Goal: Transaction & Acquisition: Book appointment/travel/reservation

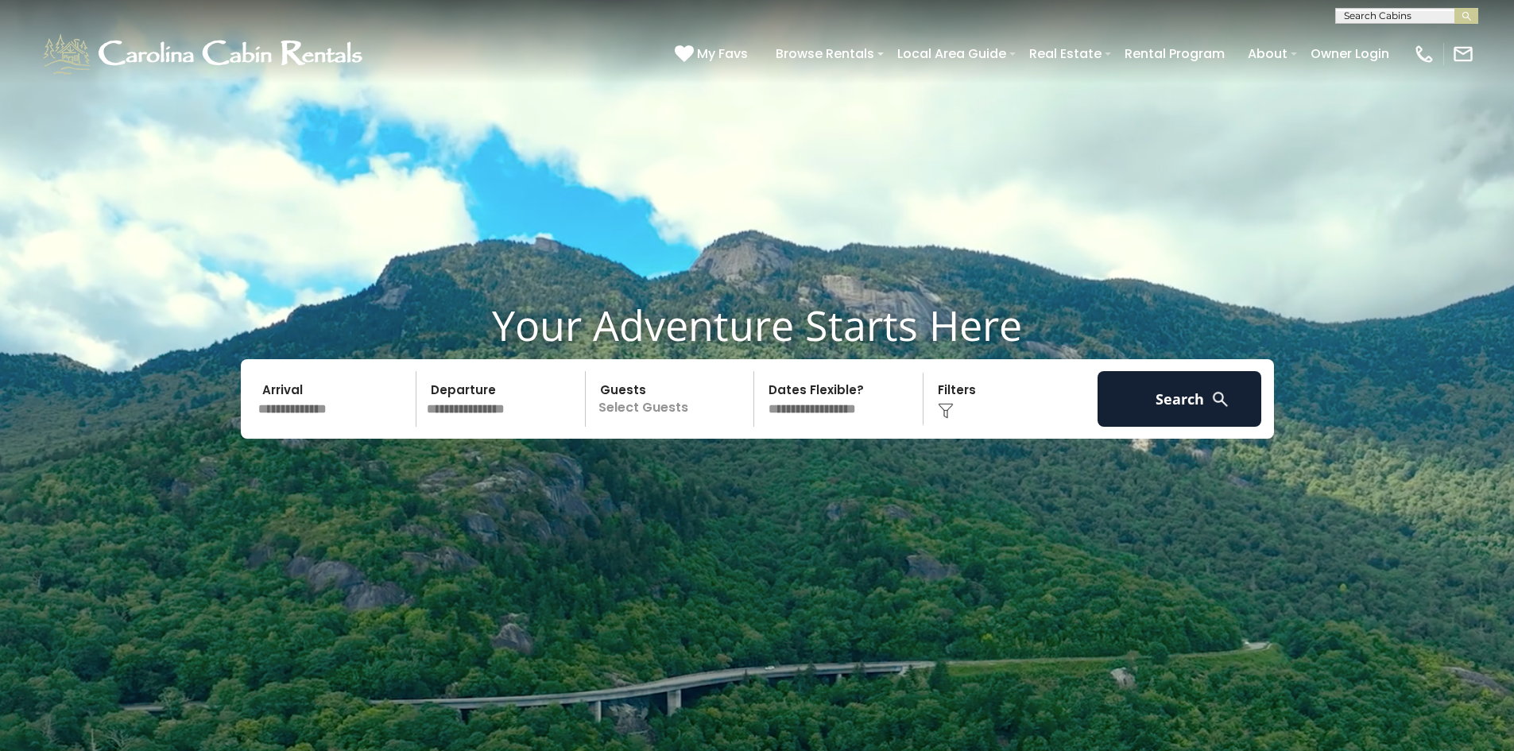
click at [312, 412] on input "text" at bounding box center [335, 399] width 165 height 56
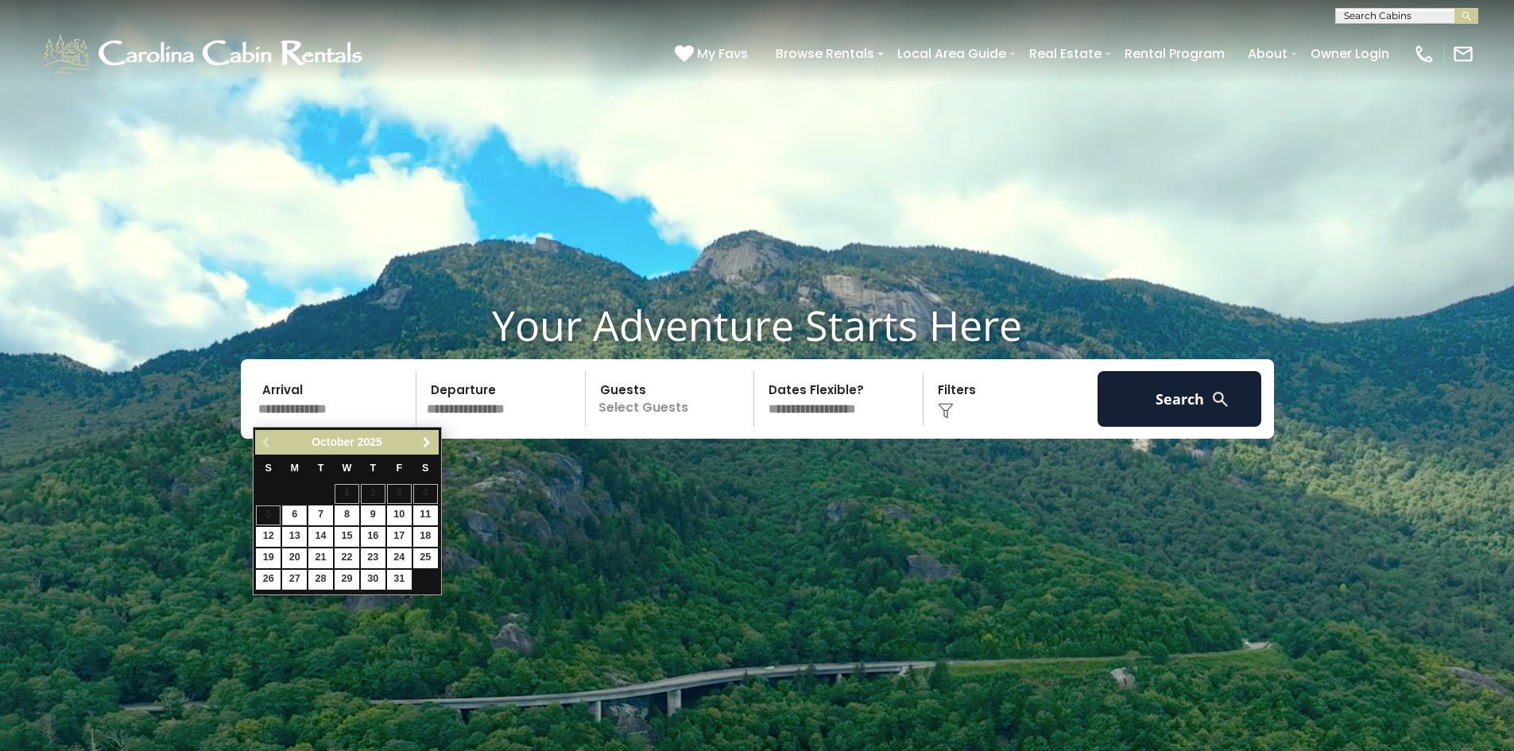
click at [427, 440] on span "Next" at bounding box center [426, 442] width 13 height 13
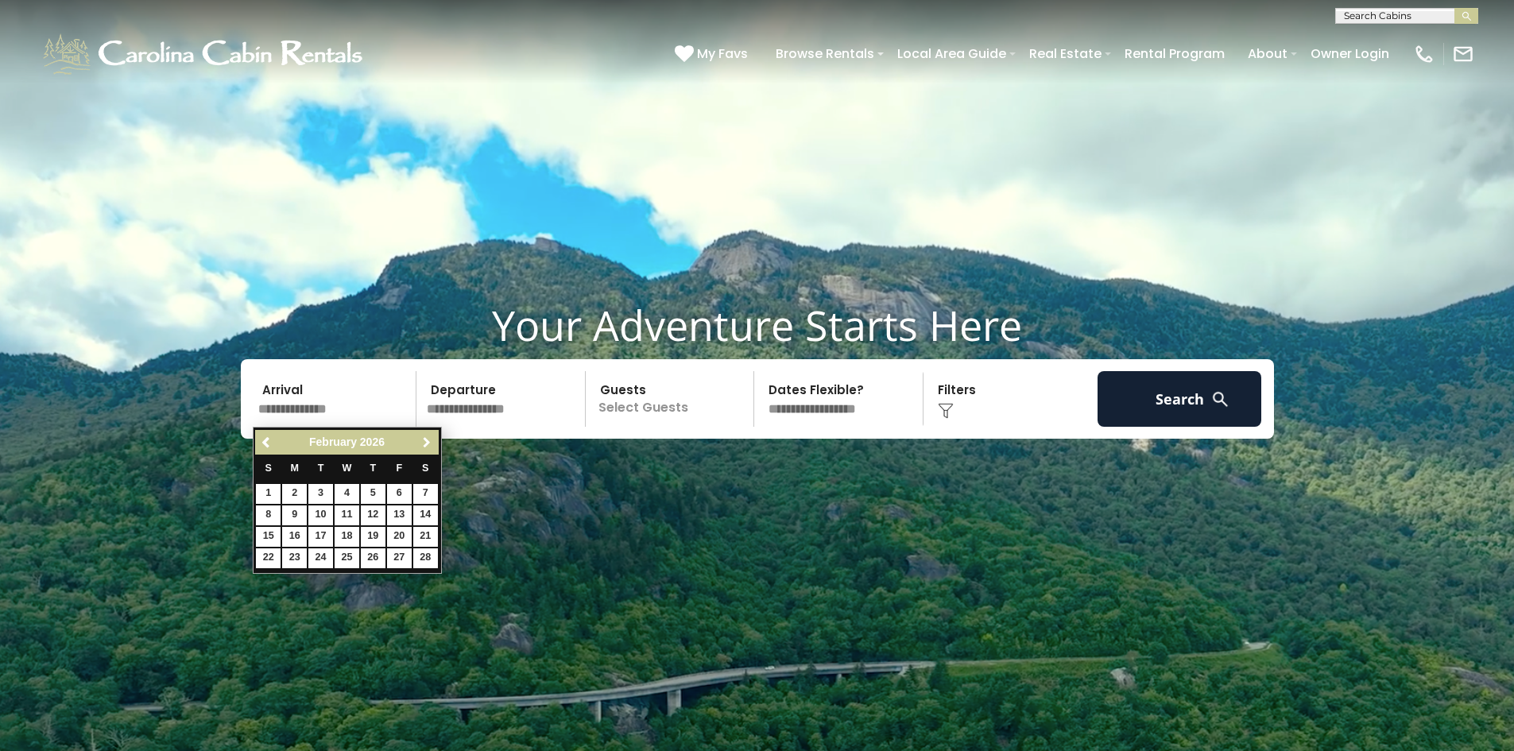
click at [427, 440] on span "Next" at bounding box center [426, 442] width 13 height 13
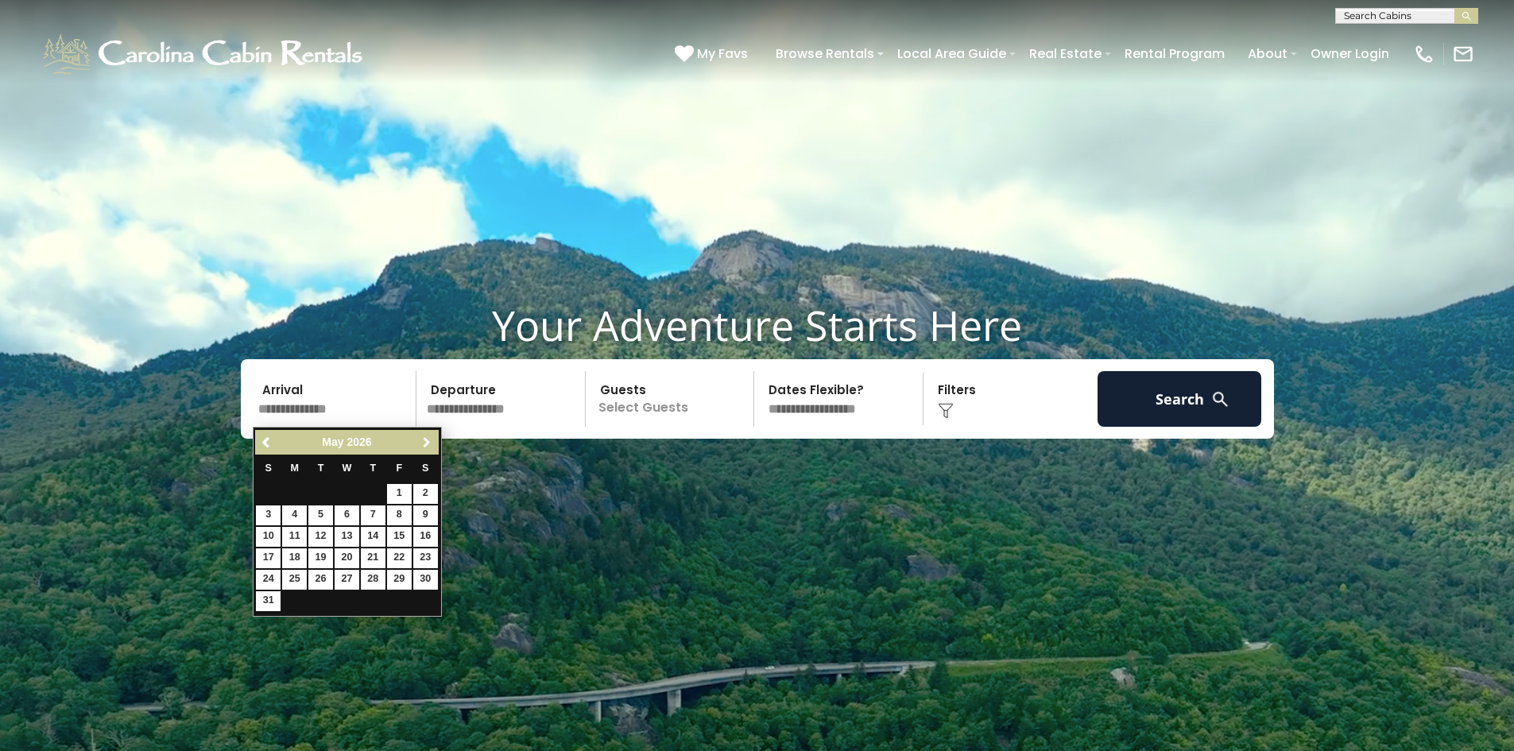
click at [427, 440] on span "Next" at bounding box center [426, 442] width 13 height 13
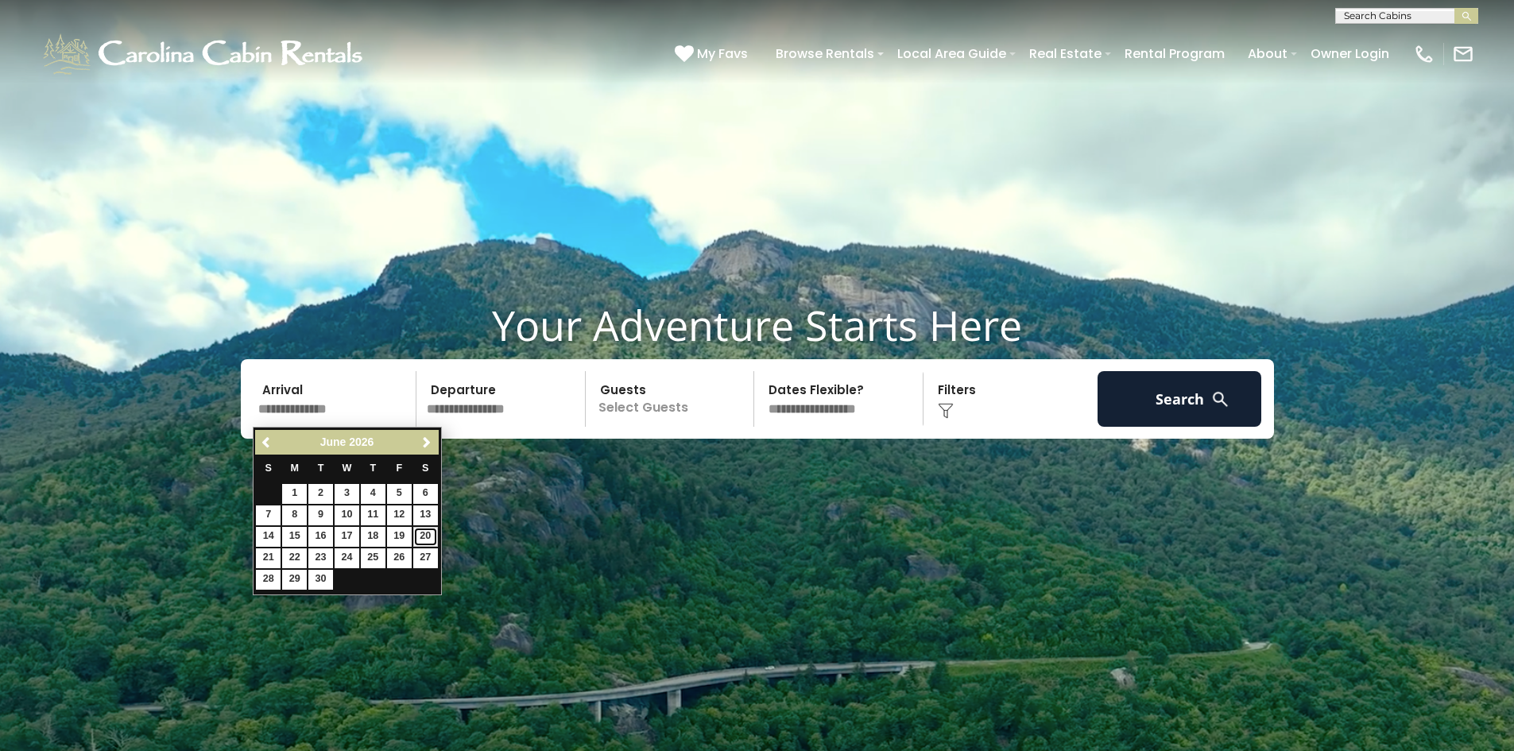
click at [424, 533] on link "20" at bounding box center [425, 537] width 25 height 20
type input "*******"
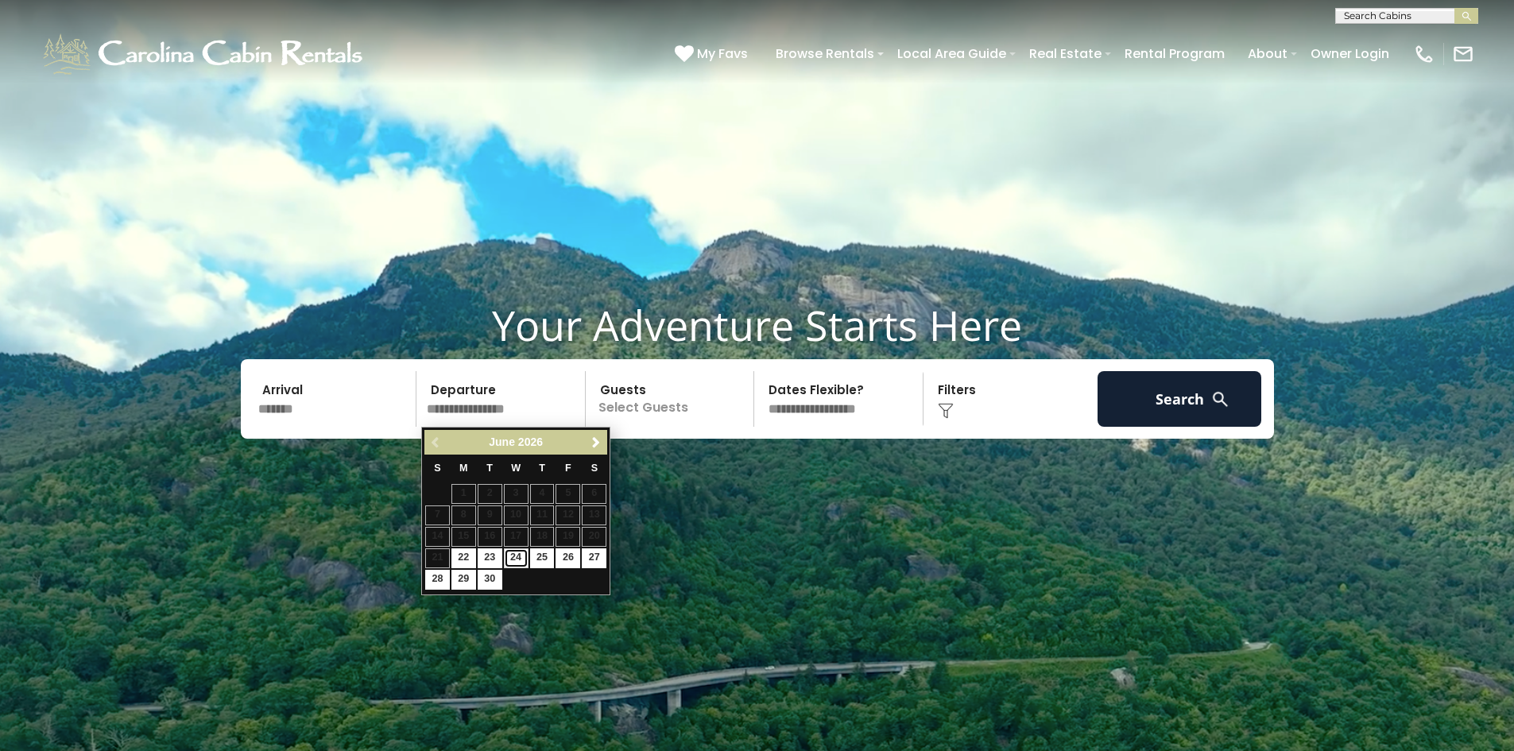
click at [517, 554] on link "24" at bounding box center [516, 558] width 25 height 20
type input "*******"
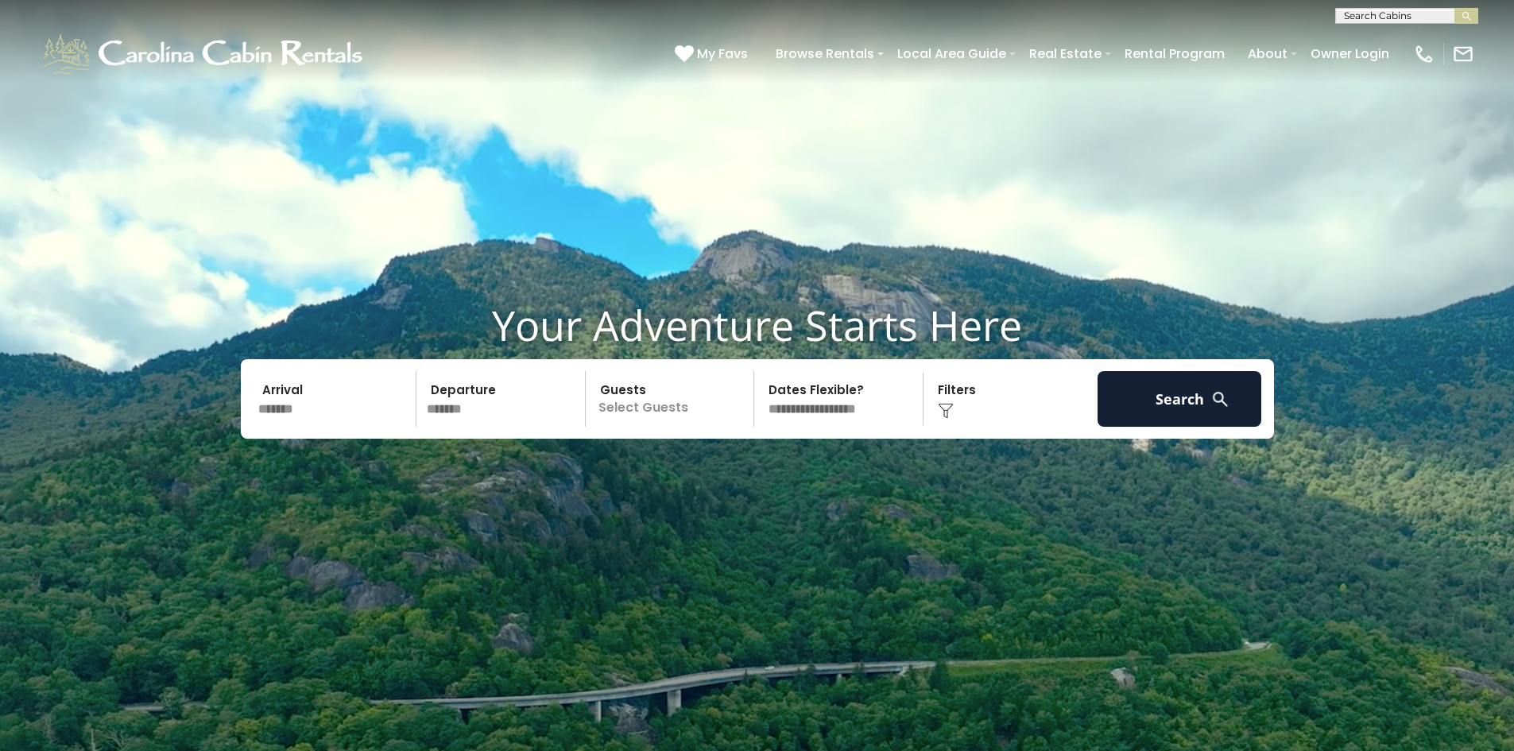
click at [638, 408] on p "Select Guests" at bounding box center [672, 399] width 164 height 56
click at [746, 467] on span "+" at bounding box center [748, 464] width 6 height 16
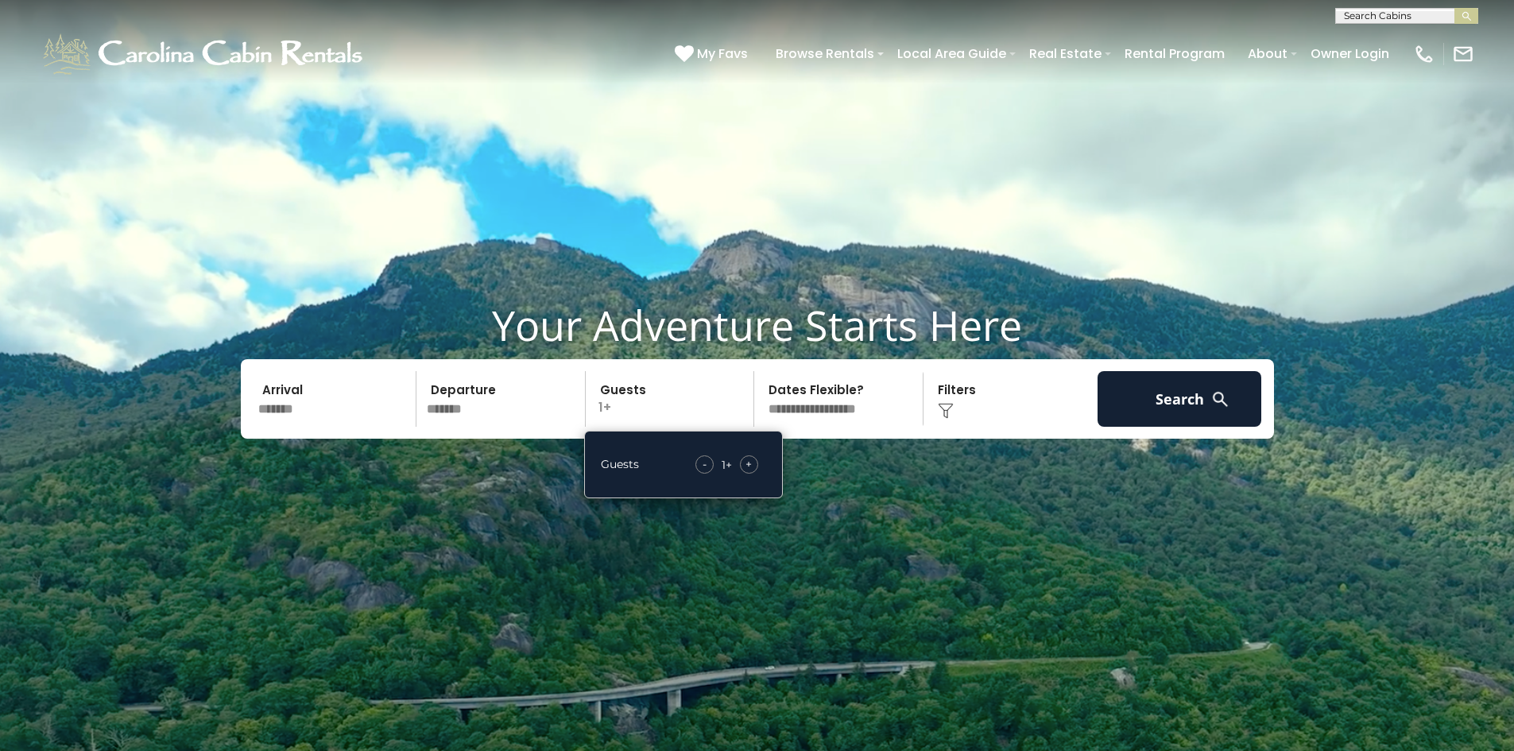
click at [746, 467] on span "+" at bounding box center [748, 464] width 6 height 16
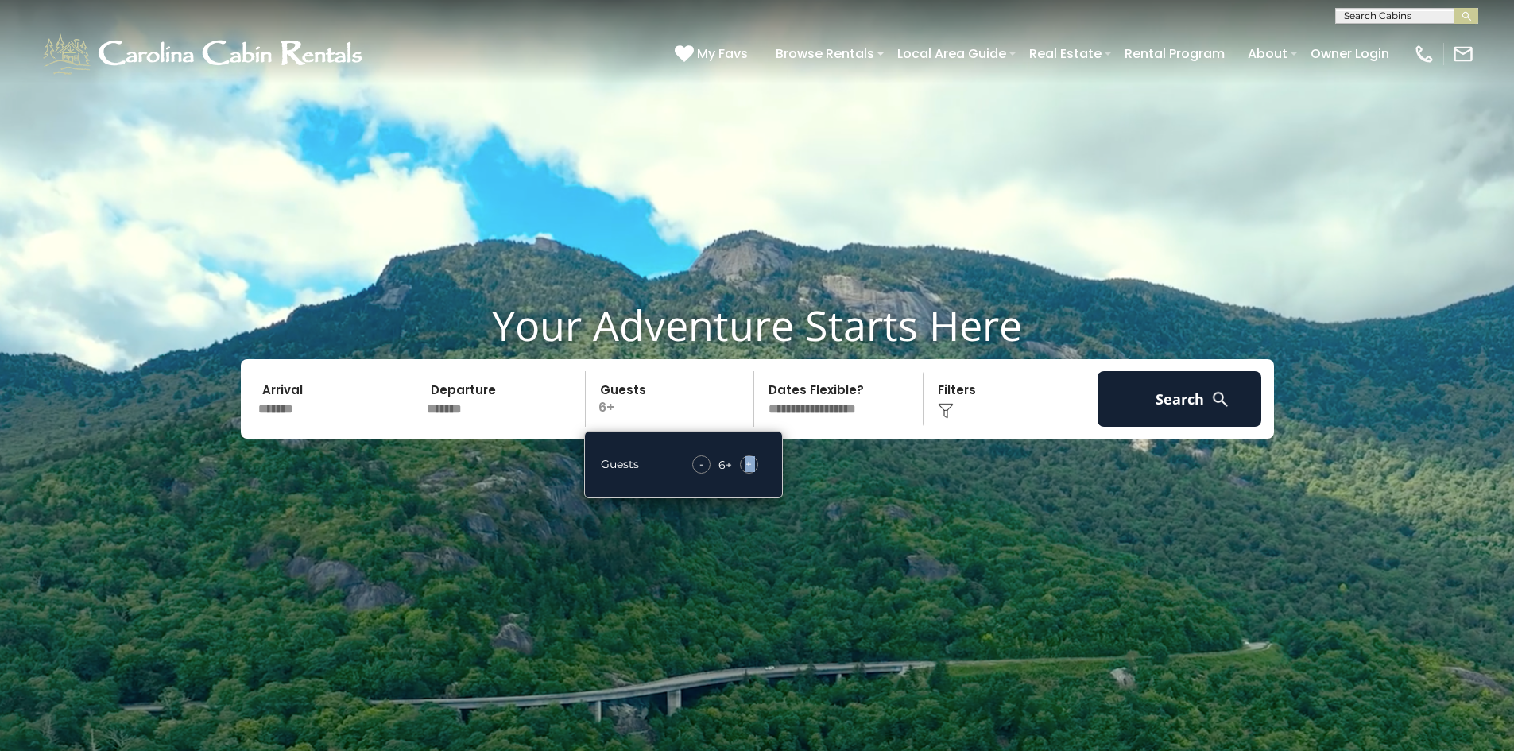
click at [746, 467] on span "+" at bounding box center [748, 464] width 6 height 16
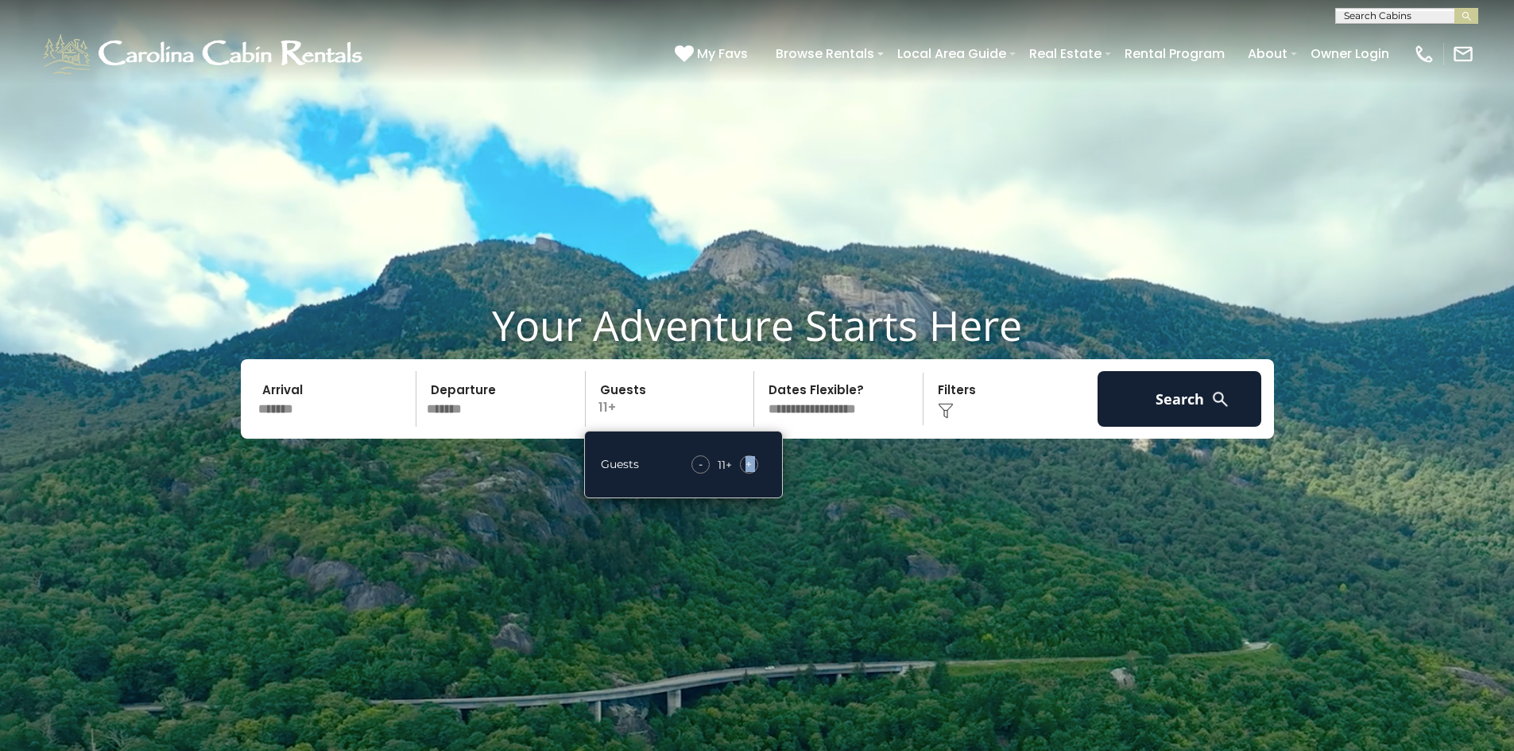
click at [746, 467] on span "+" at bounding box center [748, 464] width 6 height 16
click at [951, 393] on div "Click to Choose" at bounding box center [1010, 399] width 165 height 56
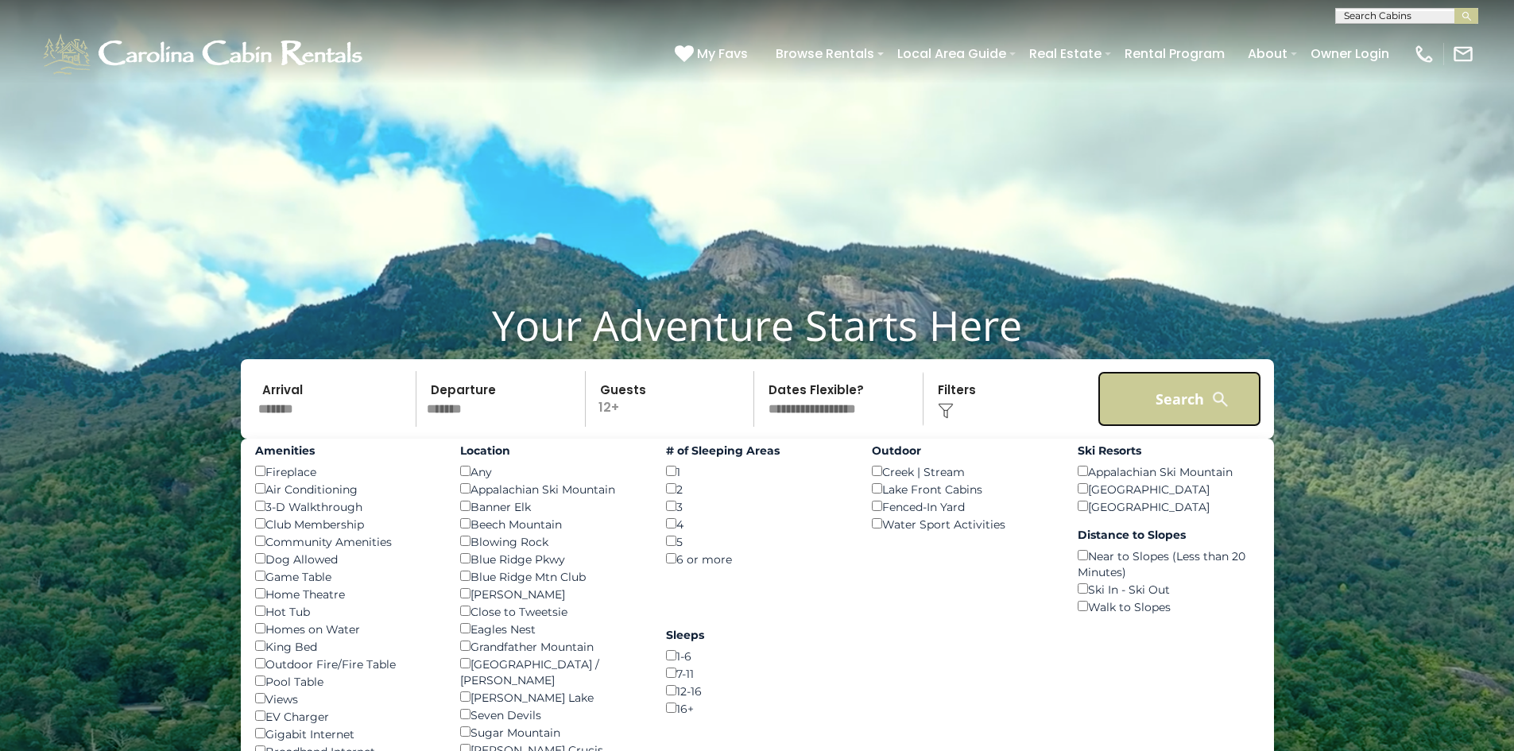
click at [1148, 401] on button "Search" at bounding box center [1180, 399] width 165 height 56
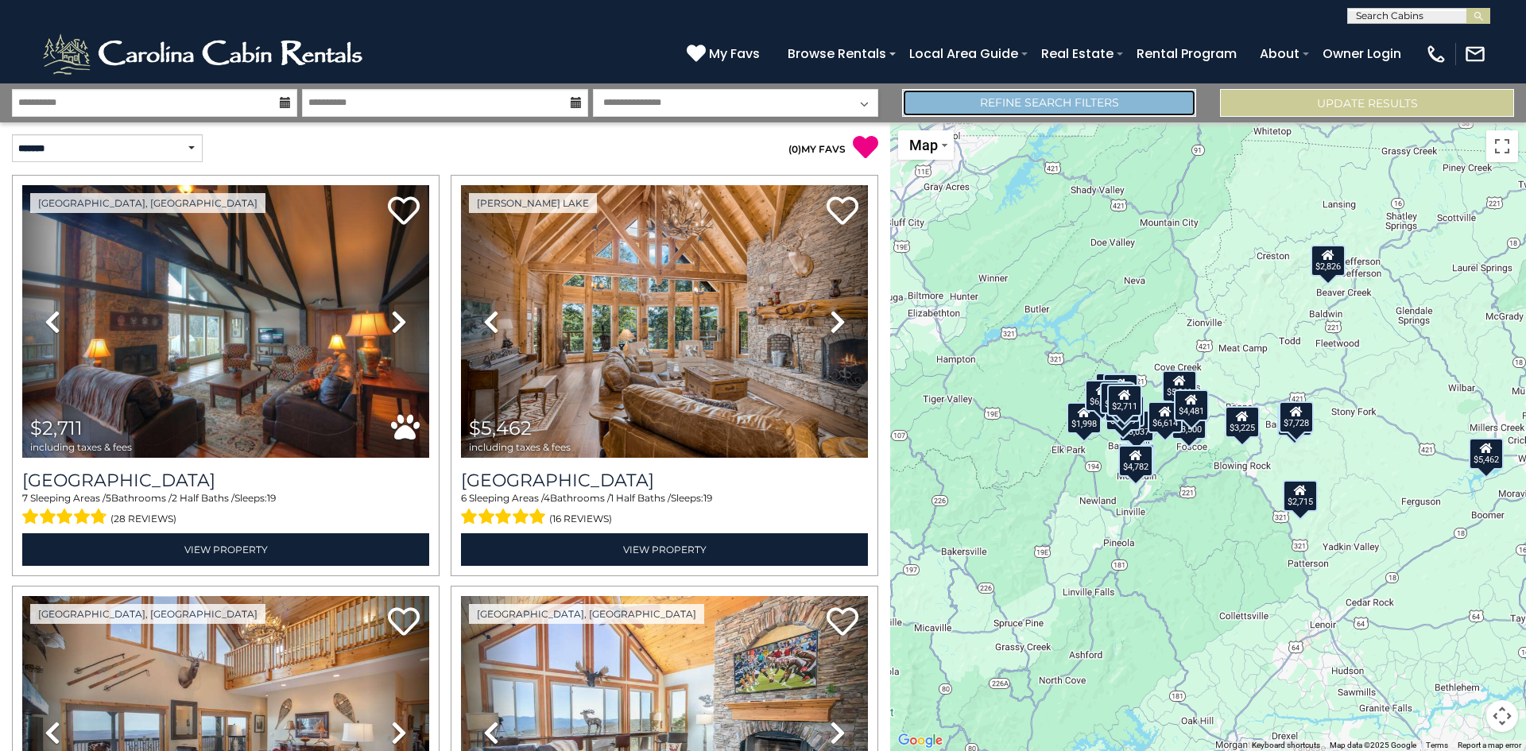
click at [1036, 100] on link "Refine Search Filters" at bounding box center [1049, 103] width 294 height 28
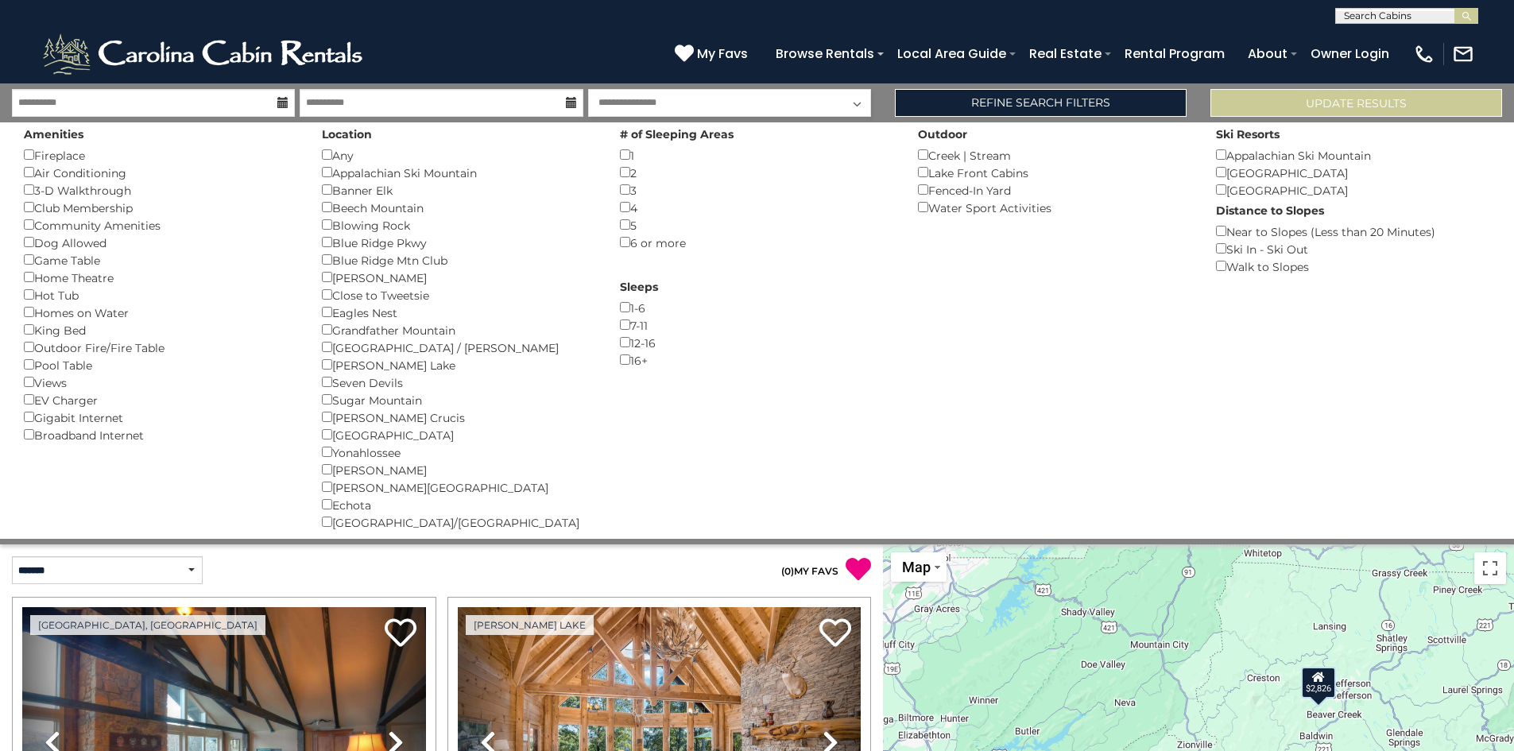
click at [702, 563] on p "( 0 ) MY FAVS" at bounding box center [657, 569] width 430 height 26
click at [1108, 102] on link "Refine Search Filters" at bounding box center [1041, 103] width 292 height 28
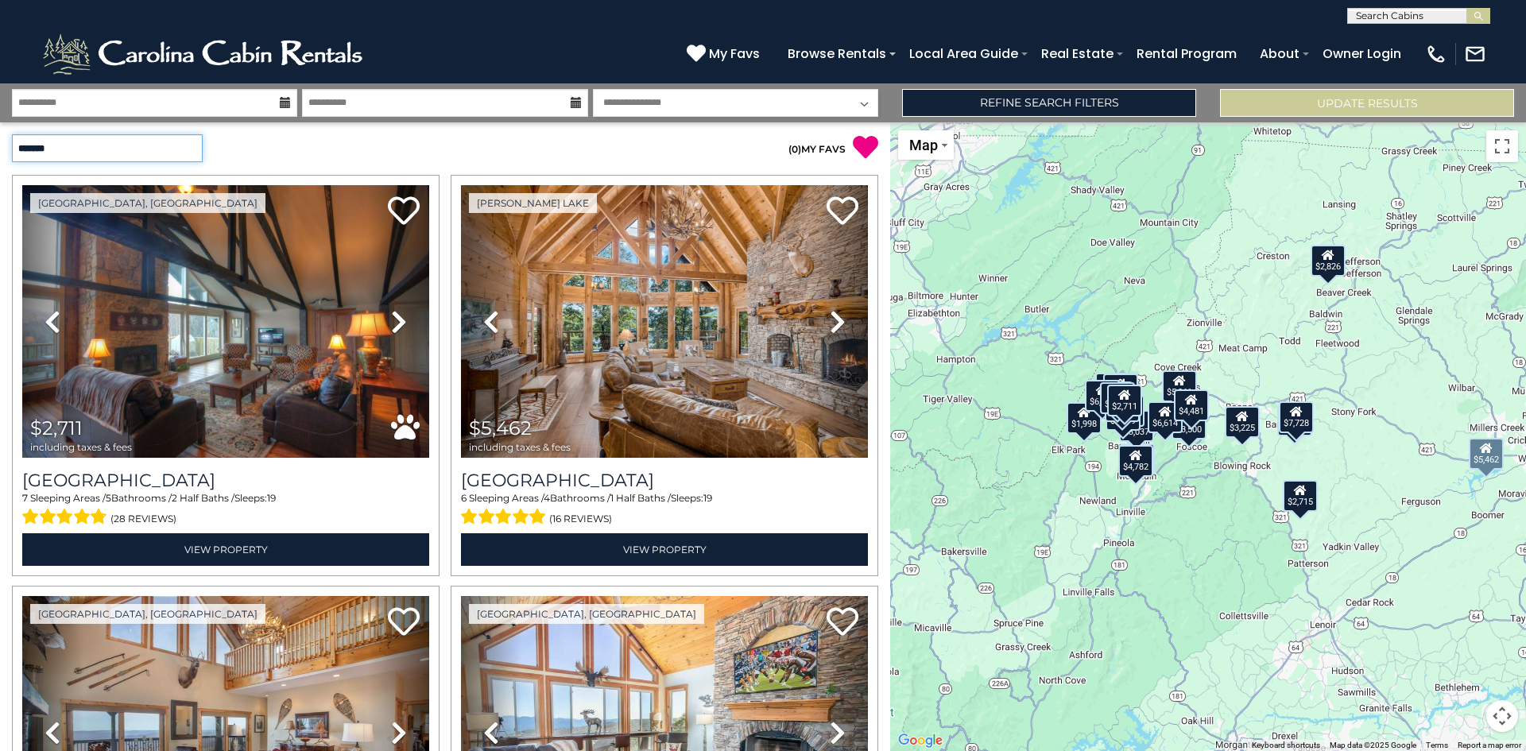
click at [189, 142] on select "**********" at bounding box center [107, 148] width 191 height 28
select select "*********"
click at [12, 134] on select "**********" at bounding box center [107, 148] width 191 height 28
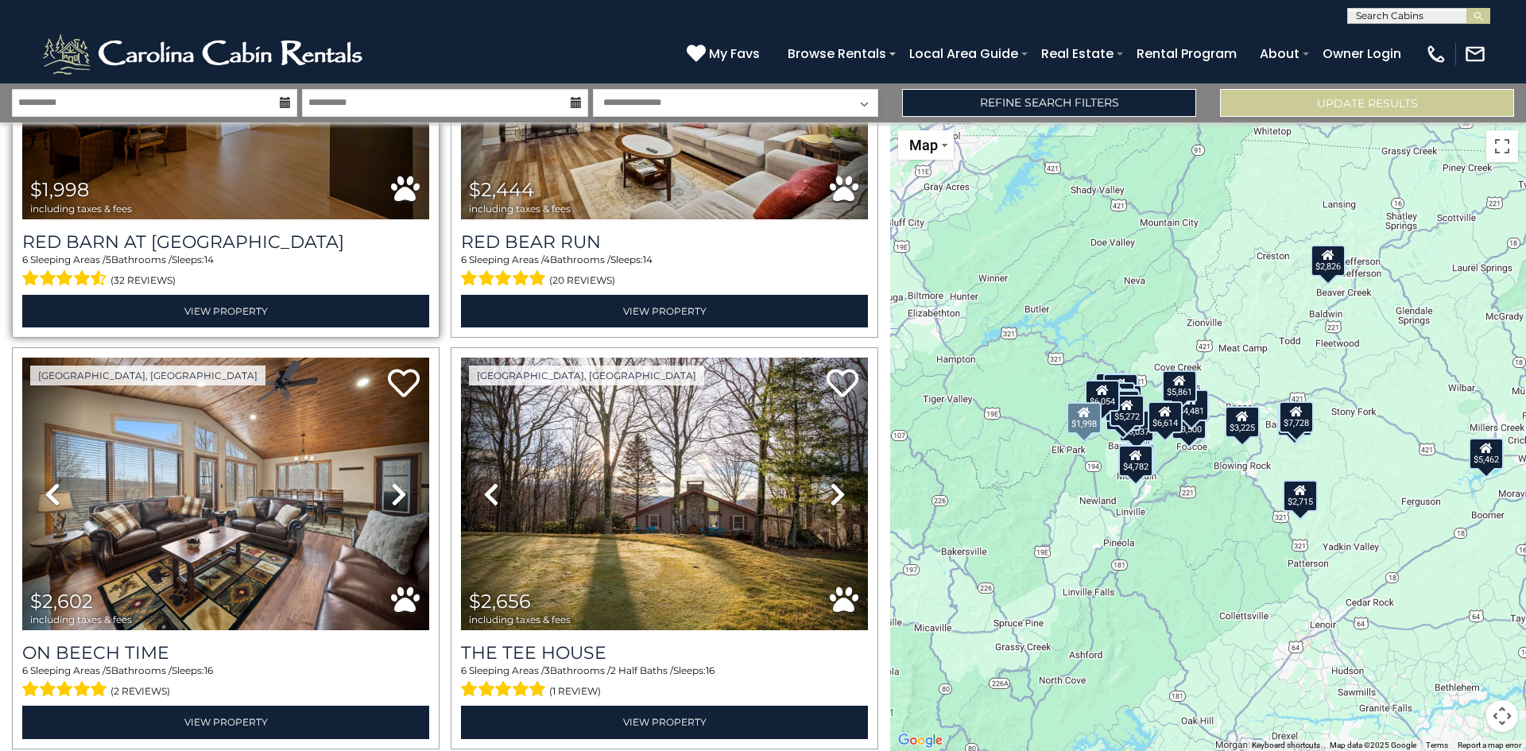
scroll to position [79, 0]
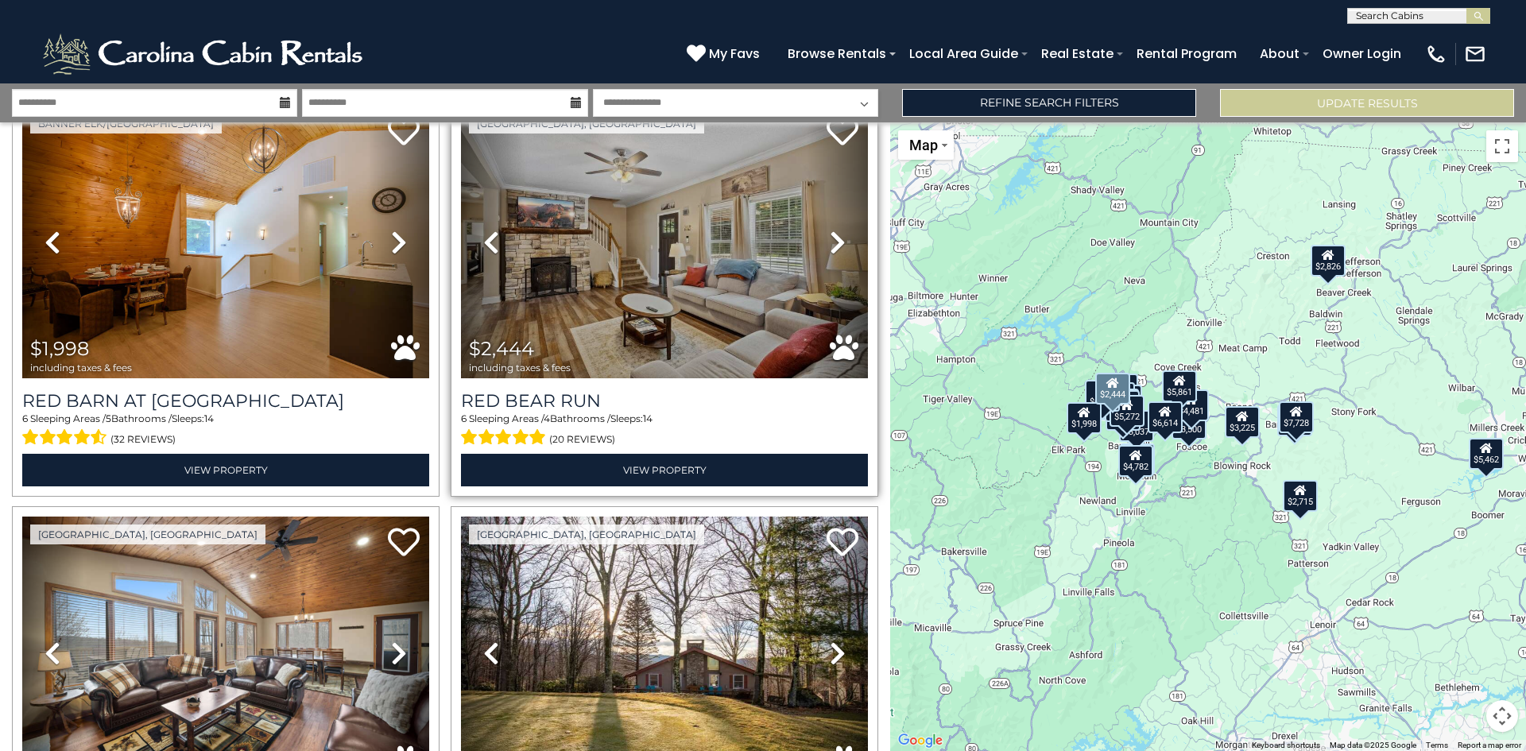
click at [830, 238] on icon at bounding box center [838, 242] width 16 height 25
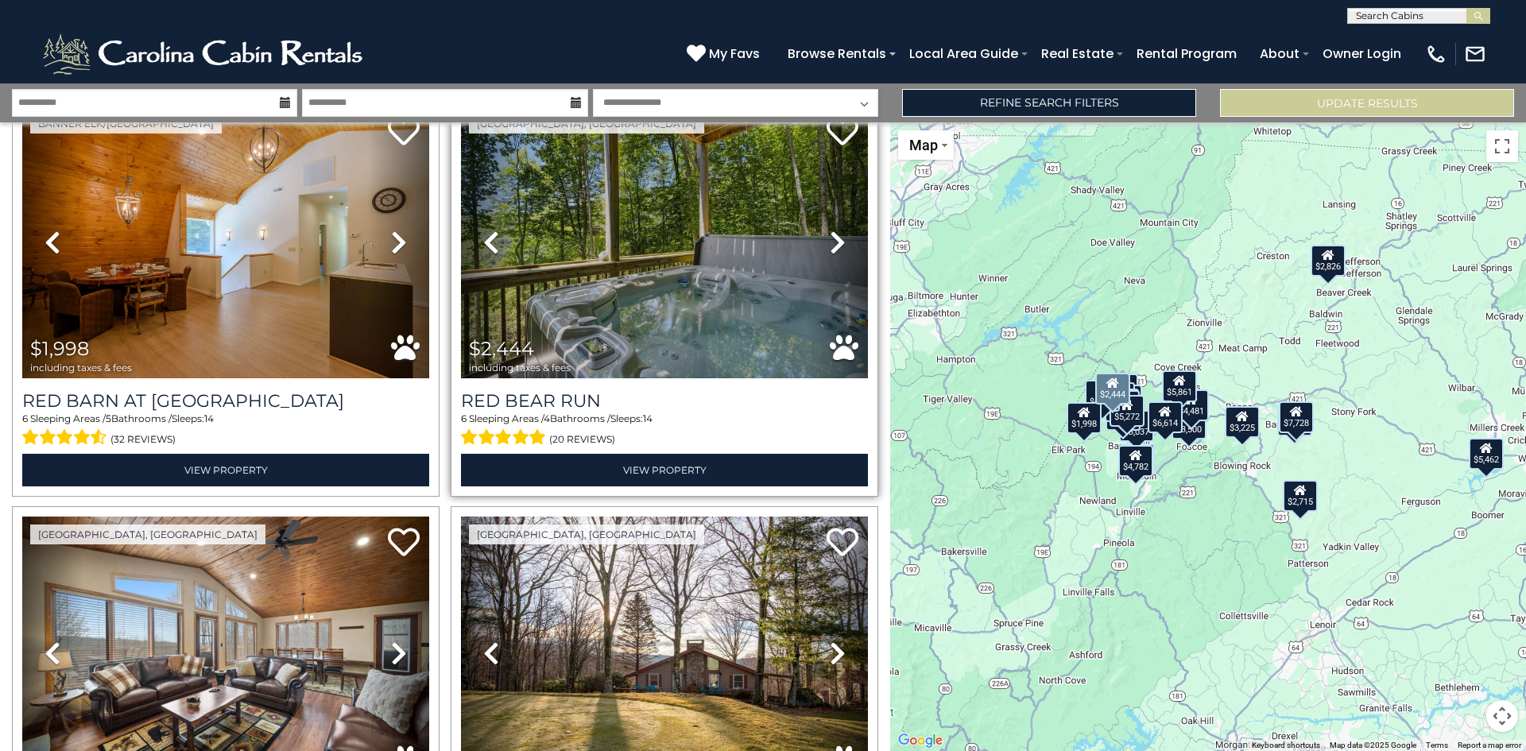
click at [830, 238] on icon at bounding box center [838, 242] width 16 height 25
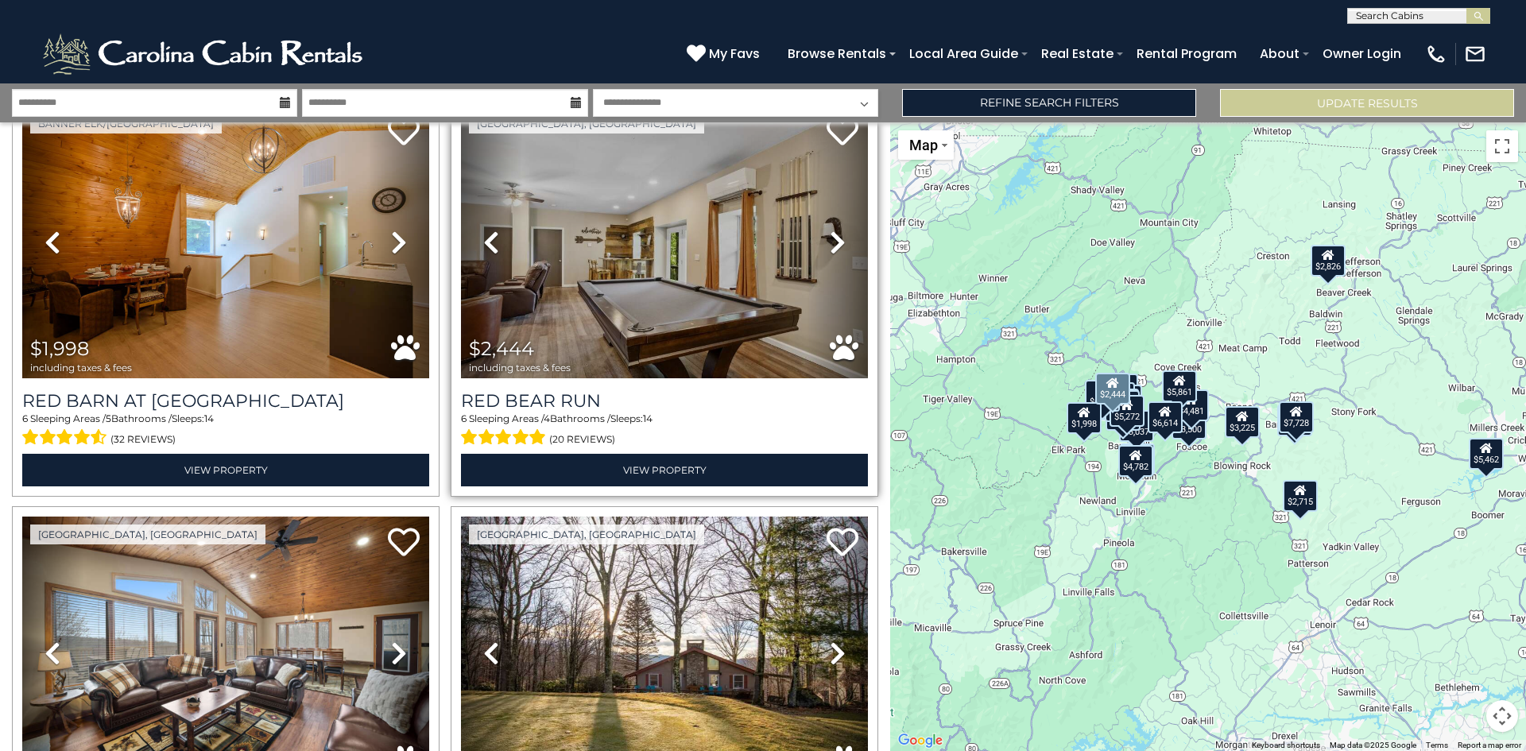
click at [830, 238] on icon at bounding box center [838, 242] width 16 height 25
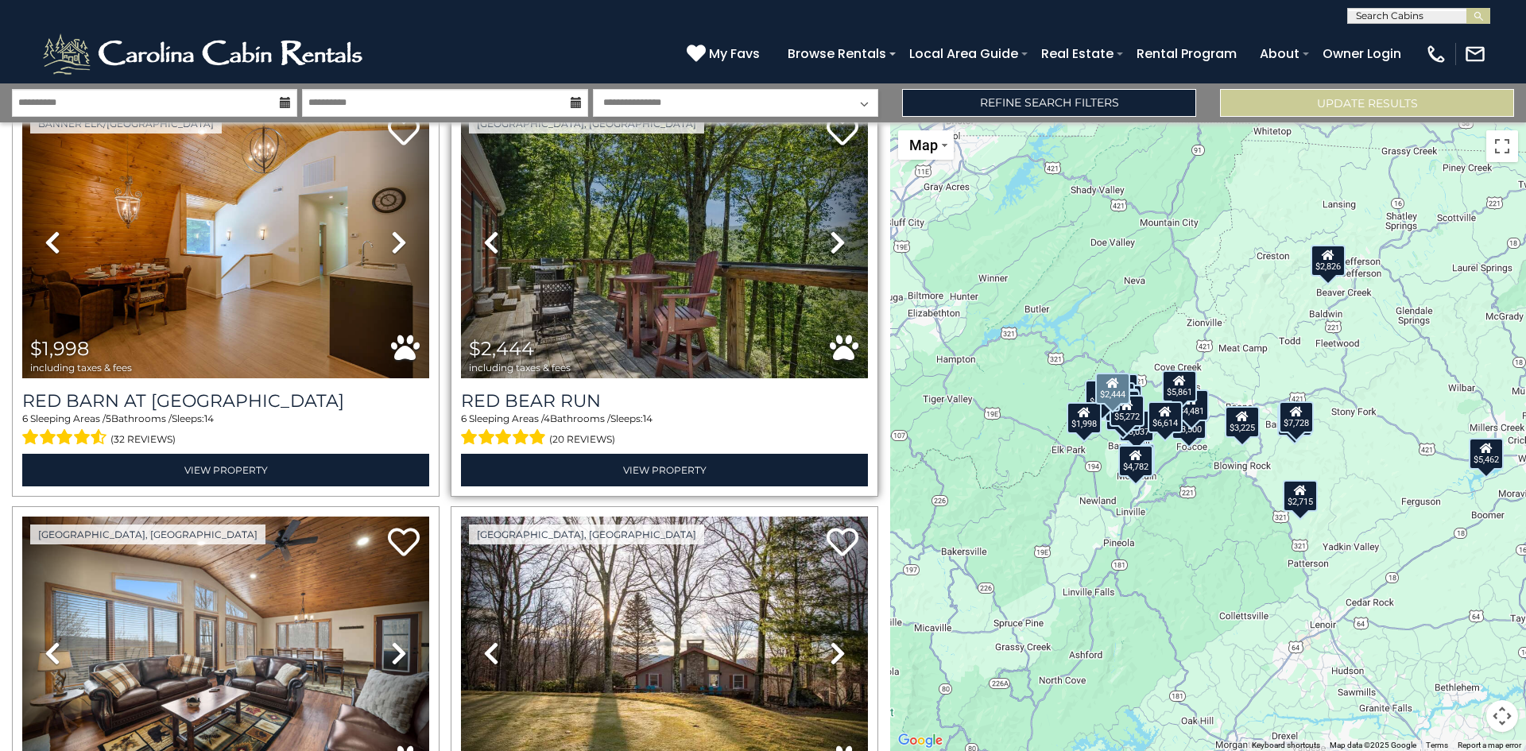
click at [830, 238] on icon at bounding box center [838, 242] width 16 height 25
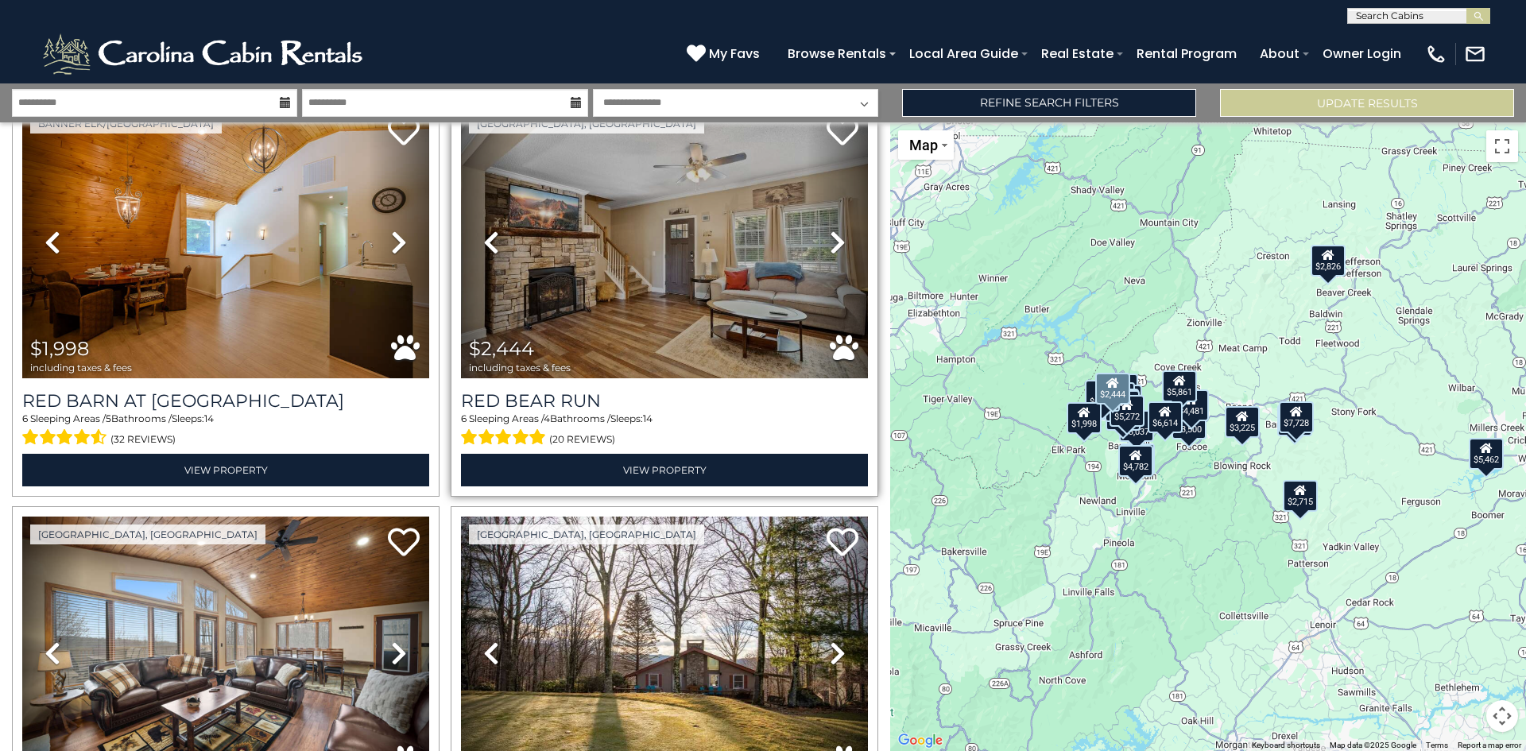
click at [830, 238] on icon at bounding box center [838, 242] width 16 height 25
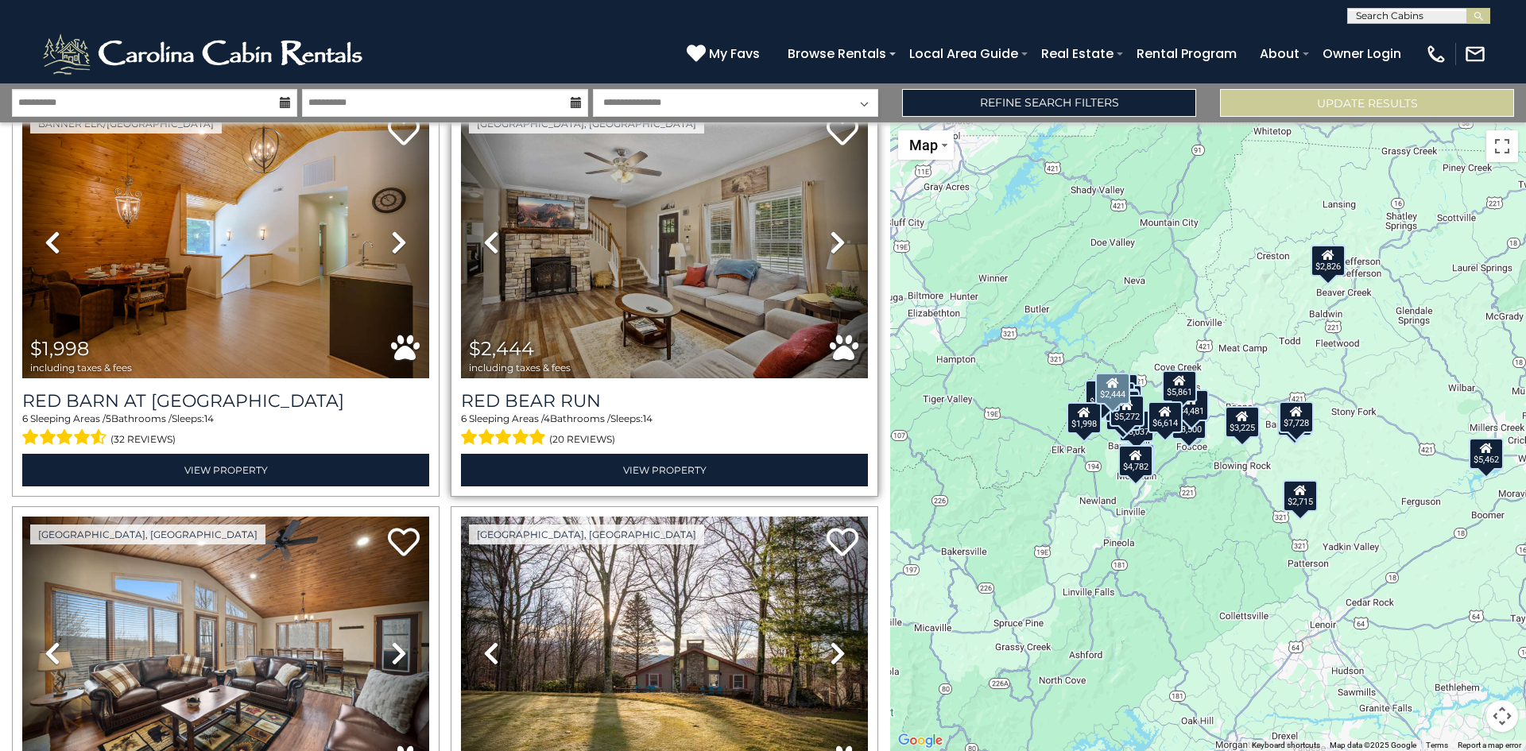
click at [830, 238] on icon at bounding box center [838, 242] width 16 height 25
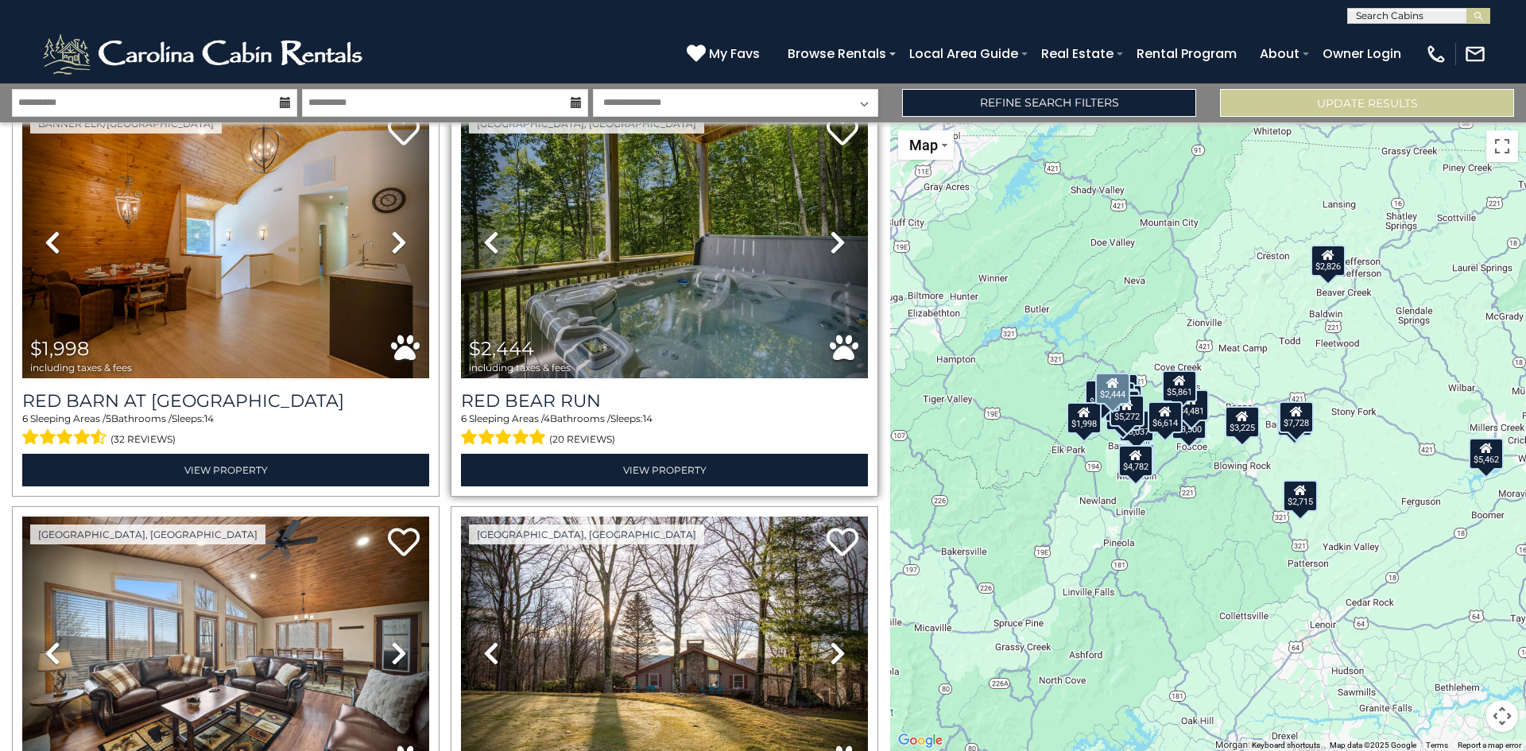
click at [830, 238] on icon at bounding box center [838, 242] width 16 height 25
